Goal: Task Accomplishment & Management: Manage account settings

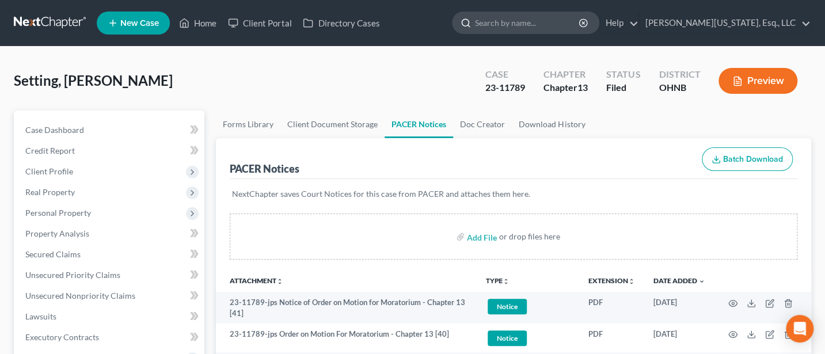
click at [579, 26] on input "search" at bounding box center [527, 22] width 105 height 21
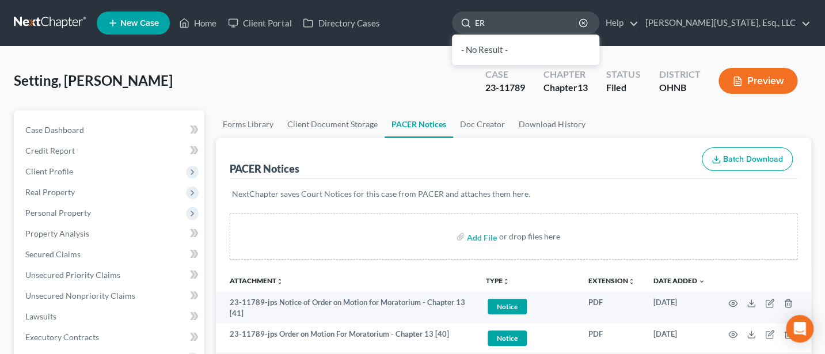
type input "E"
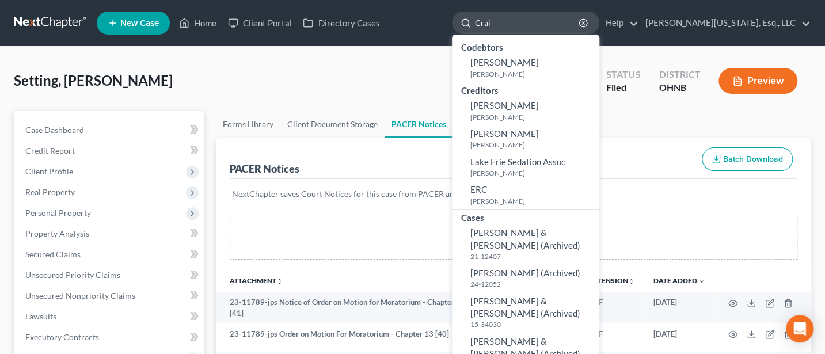
type input "[PERSON_NAME]"
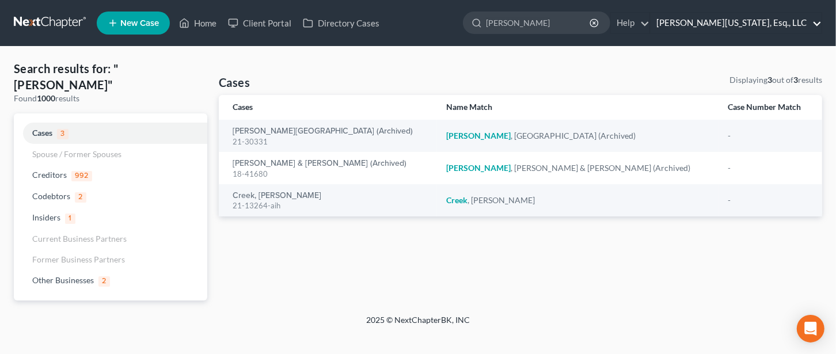
click at [743, 22] on link "[PERSON_NAME][US_STATE], Esq., LLC" at bounding box center [736, 23] width 171 height 21
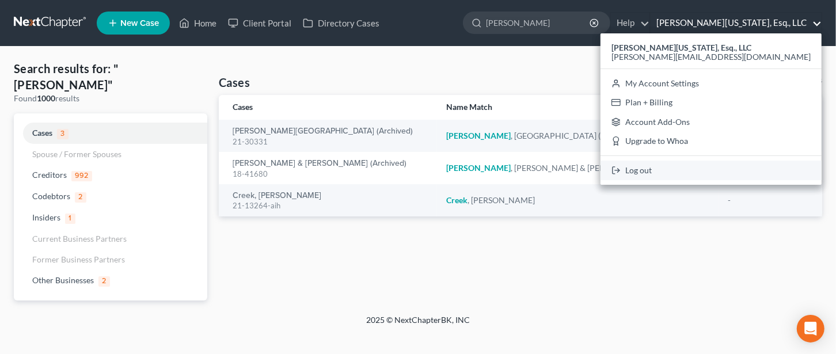
click at [737, 168] on link "Log out" at bounding box center [710, 171] width 221 height 20
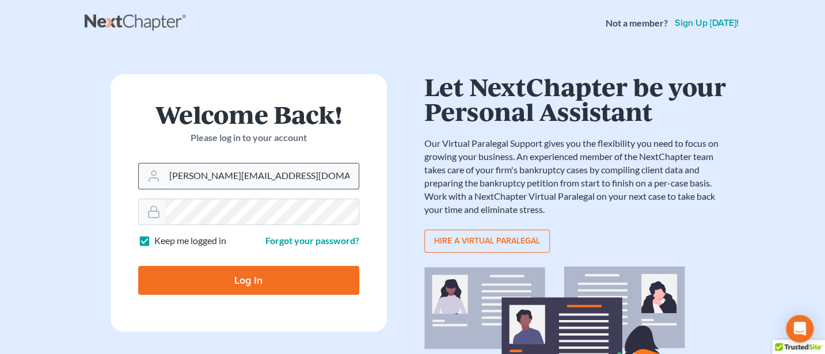
click at [286, 178] on input "Jann@jwashingtonlaw.com" at bounding box center [262, 176] width 194 height 25
type input "Jann@cozmyklaw.com"
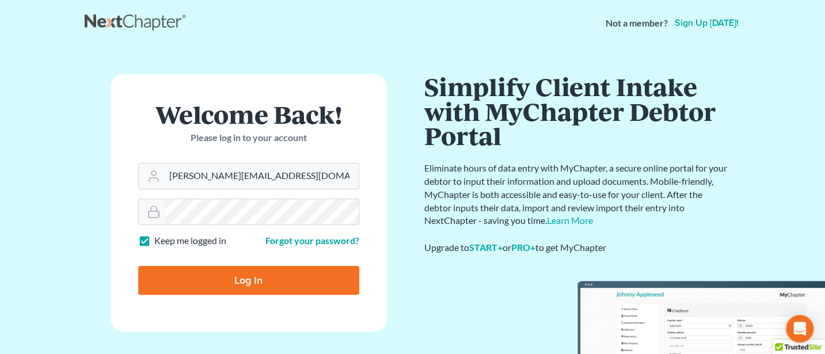
click at [267, 278] on input "Log In" at bounding box center [248, 280] width 221 height 29
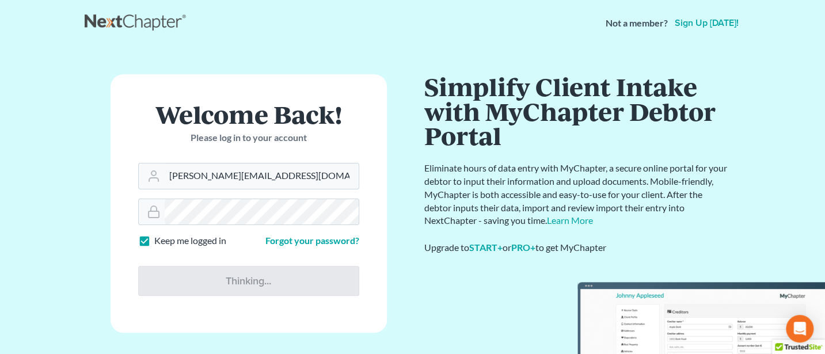
type input "Thinking..."
